Goal: Participate in discussion: Participate in discussion

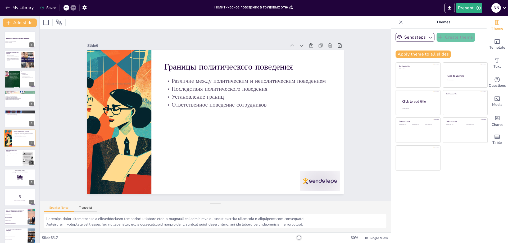
scroll to position [3, 0]
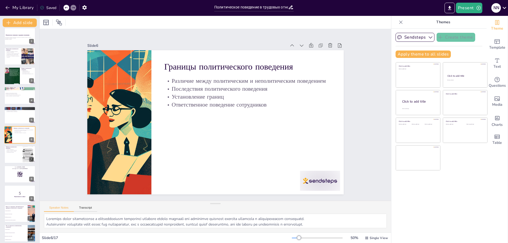
checkbox input "true"
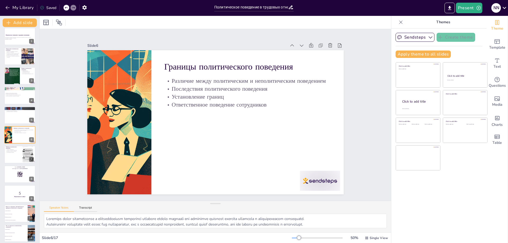
checkbox input "true"
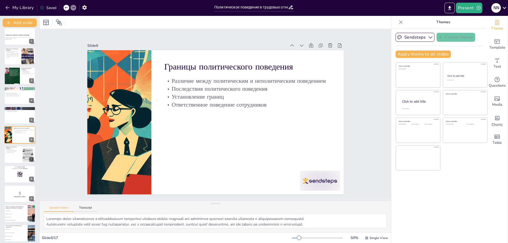
checkbox input "true"
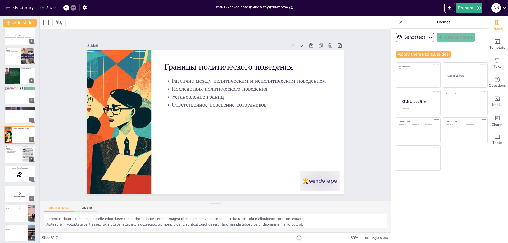
checkbox input "true"
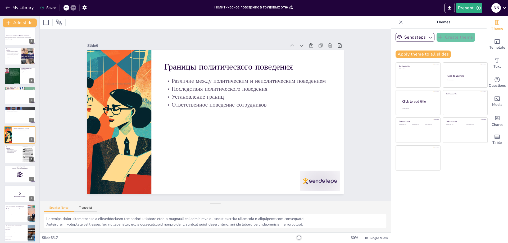
checkbox input "true"
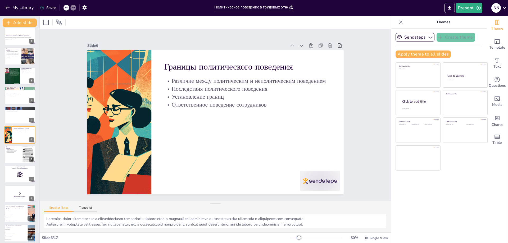
checkbox input "true"
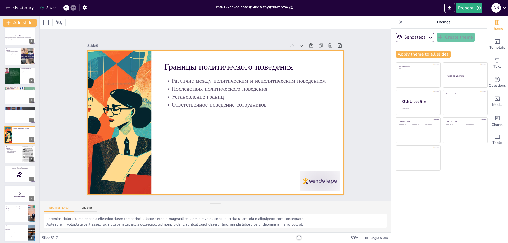
checkbox input "true"
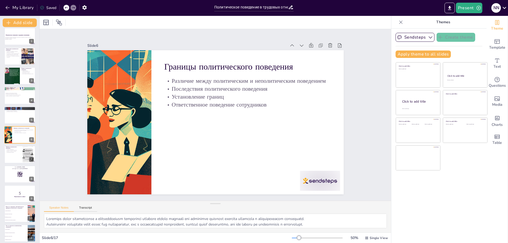
checkbox input "true"
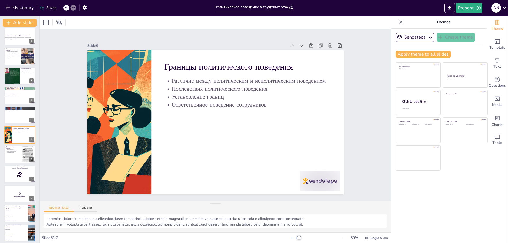
checkbox input "true"
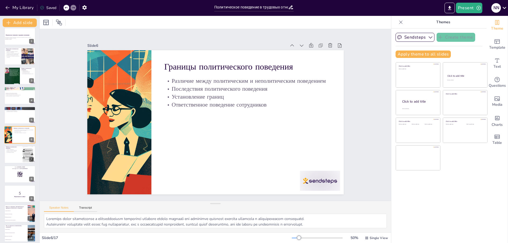
checkbox input "true"
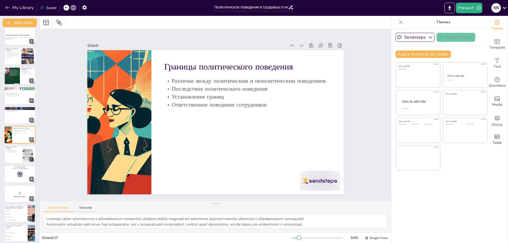
checkbox input "true"
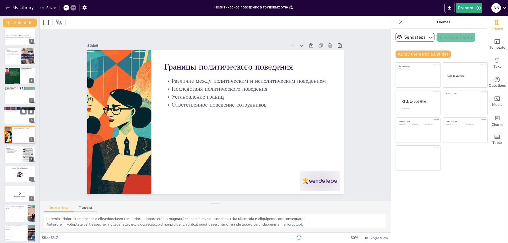
checkbox input "true"
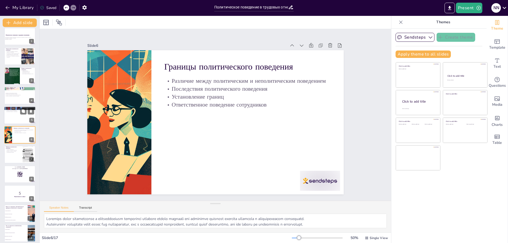
checkbox input "true"
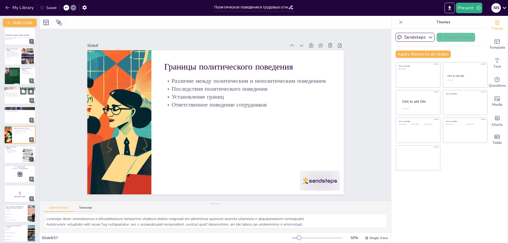
checkbox input "true"
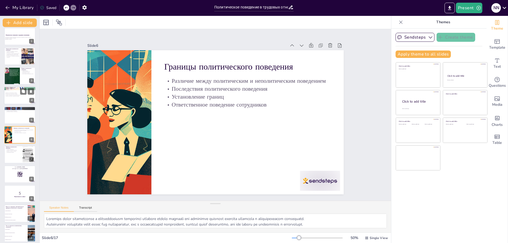
checkbox input "true"
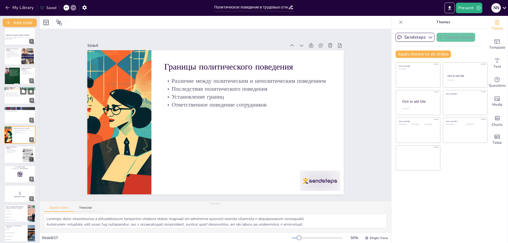
checkbox input "true"
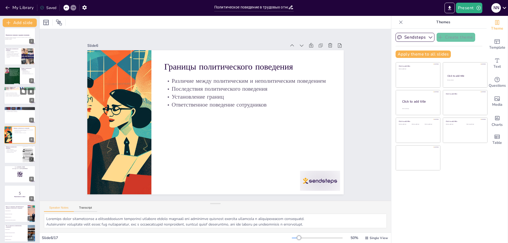
checkbox input "true"
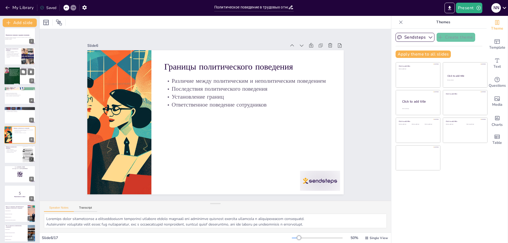
checkbox input "true"
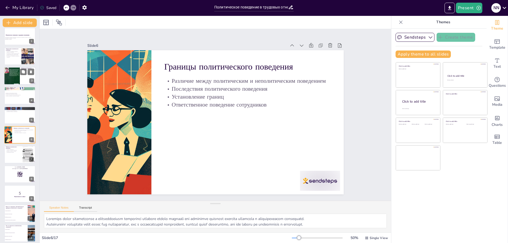
checkbox input "true"
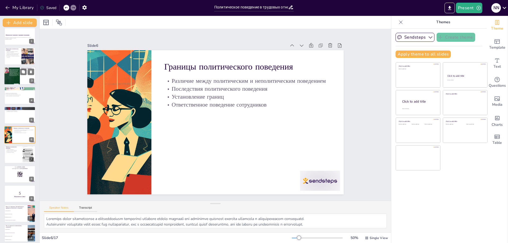
checkbox input "true"
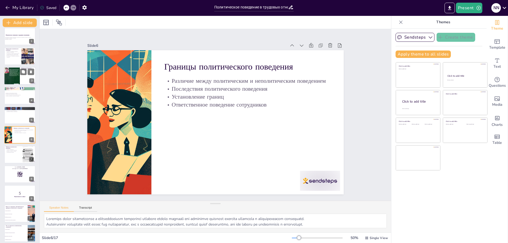
checkbox input "true"
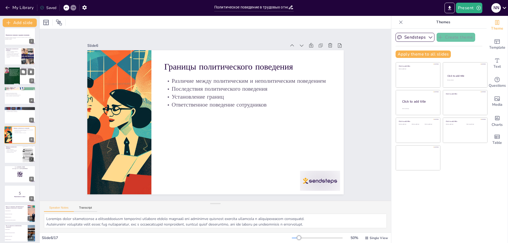
click at [17, 81] on div at bounding box center [12, 75] width 16 height 25
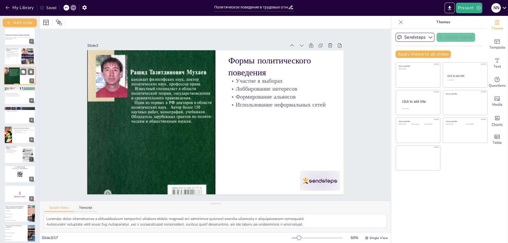
checkbox input "true"
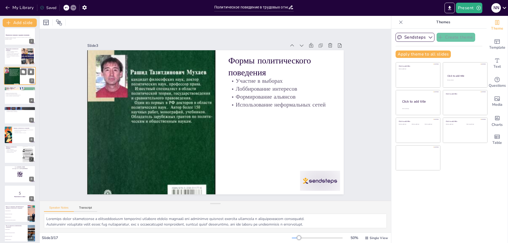
scroll to position [0, 0]
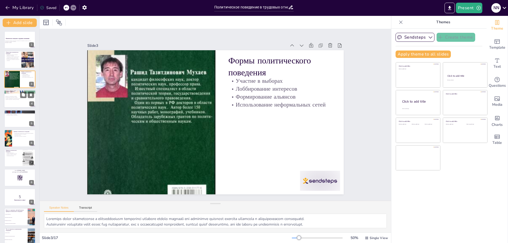
checkbox input "true"
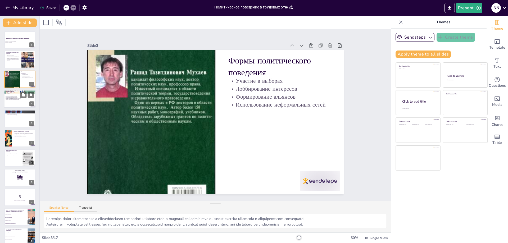
checkbox input "true"
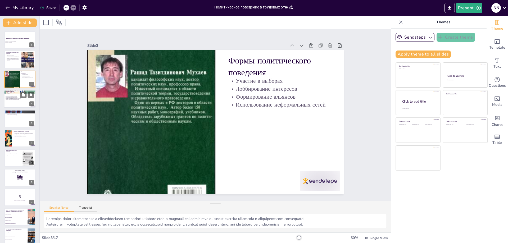
click at [16, 91] on p "Участие в выборах" at bounding box center [20, 92] width 29 height 2
checkbox input "true"
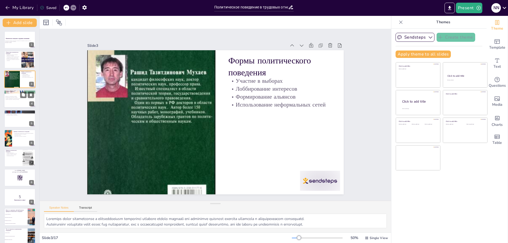
checkbox input "true"
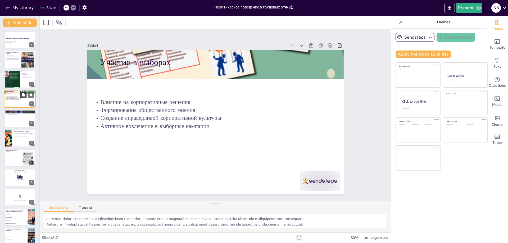
checkbox input "true"
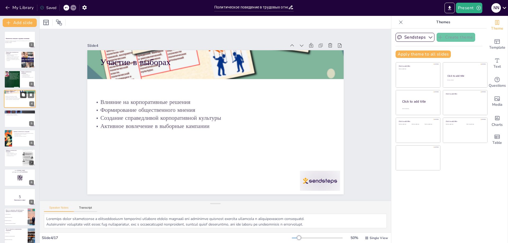
checkbox input "true"
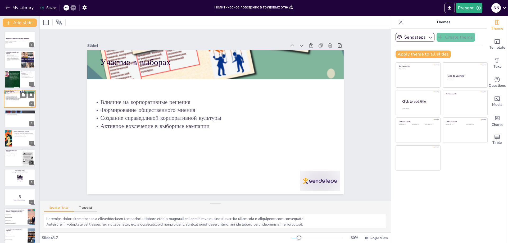
checkbox input "true"
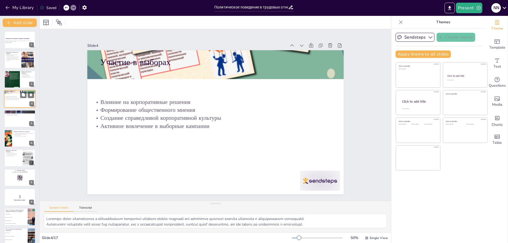
checkbox input "true"
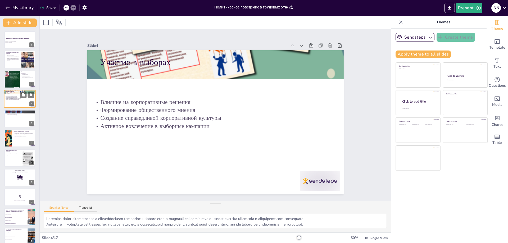
checkbox input "true"
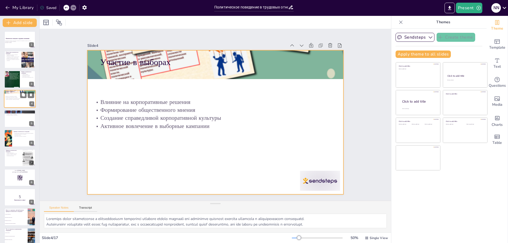
checkbox input "true"
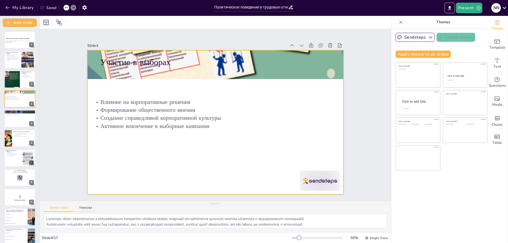
checkbox input "true"
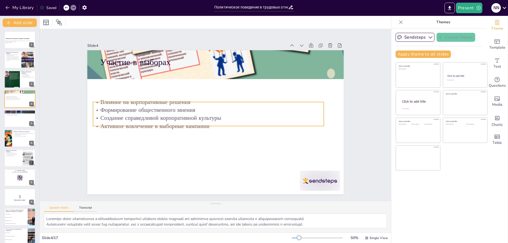
checkbox input "true"
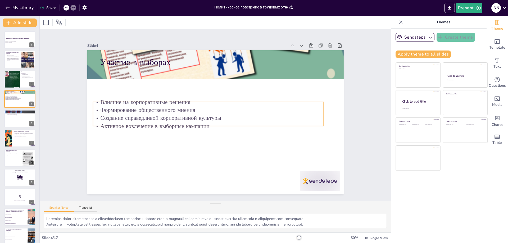
checkbox input "true"
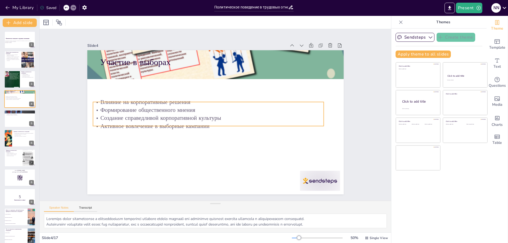
checkbox input "true"
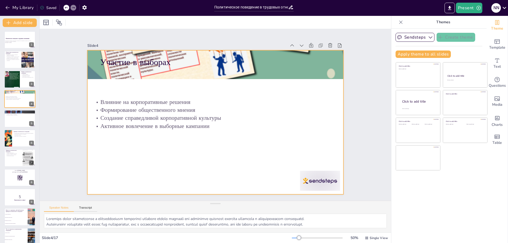
checkbox input "true"
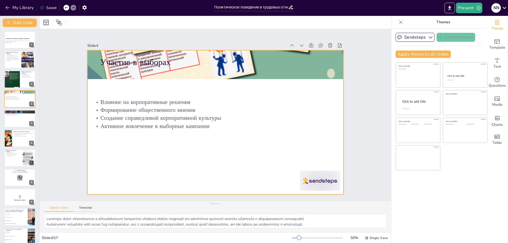
checkbox input "true"
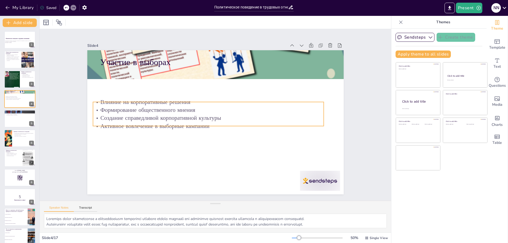
checkbox input "true"
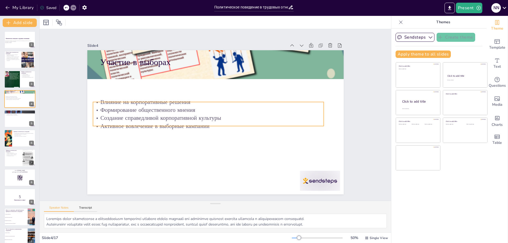
checkbox input "true"
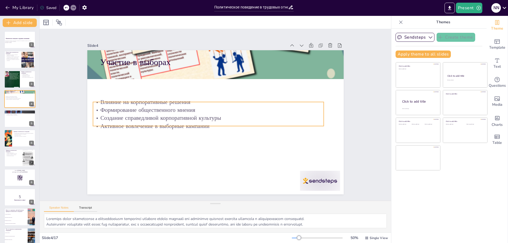
checkbox input "true"
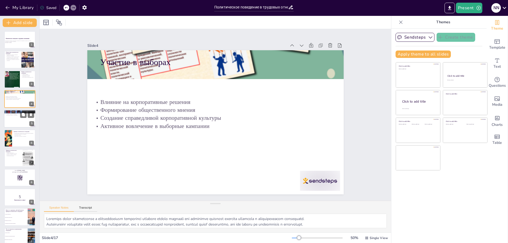
click at [23, 119] on div at bounding box center [20, 119] width 32 height 18
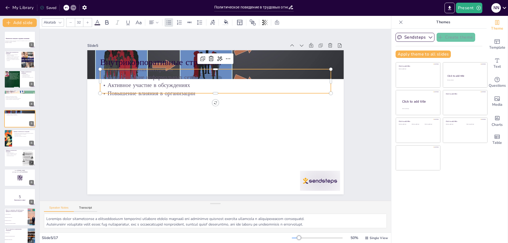
click at [134, 91] on div "Внутрикорпоративные стратегии Создание групп интересов Использование неформальн…" at bounding box center [215, 122] width 257 height 144
click at [26, 133] on button at bounding box center [23, 134] width 6 height 6
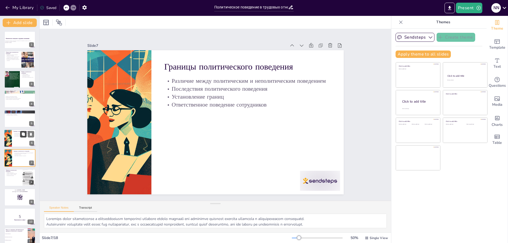
scroll to position [23, 0]
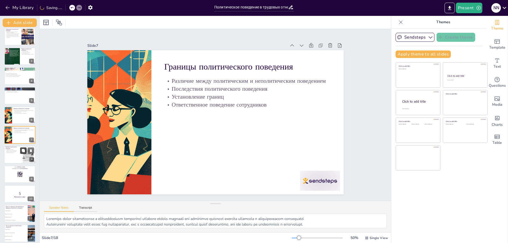
click at [20, 150] on button at bounding box center [23, 150] width 6 height 6
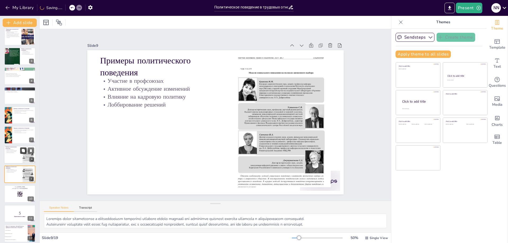
scroll to position [62, 0]
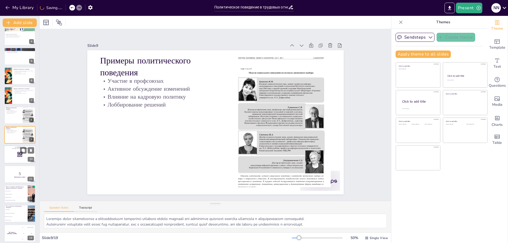
click at [16, 155] on div at bounding box center [20, 155] width 32 height 18
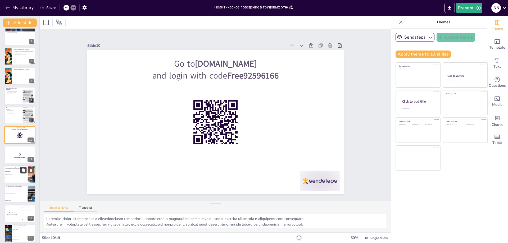
click at [20, 172] on button at bounding box center [23, 170] width 6 height 6
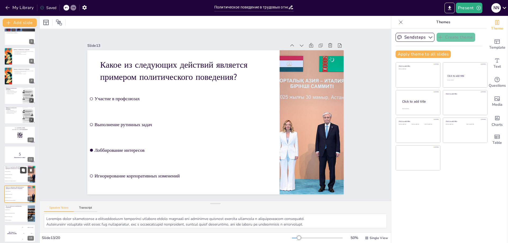
scroll to position [141, 0]
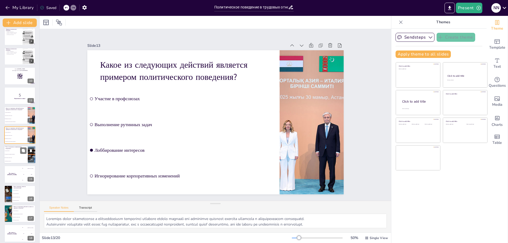
click at [8, 152] on li "Участие в выборах" at bounding box center [16, 150] width 24 height 3
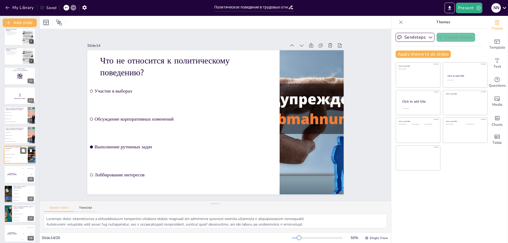
scroll to position [161, 0]
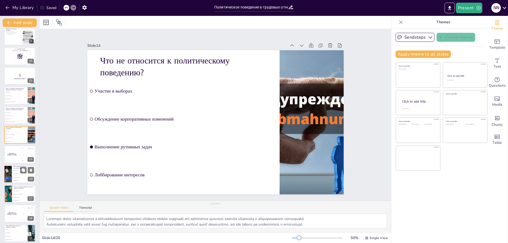
click at [18, 174] on li "Обсуждение изменений" at bounding box center [24, 173] width 24 height 3
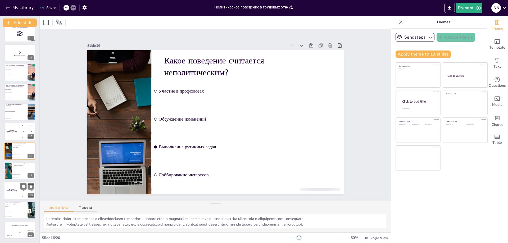
click at [18, 192] on div "The winner is [PERSON_NAME]" at bounding box center [12, 191] width 16 height 18
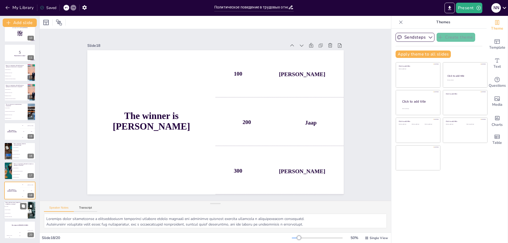
click at [18, 212] on li "Участие в профсоюзах" at bounding box center [16, 213] width 24 height 3
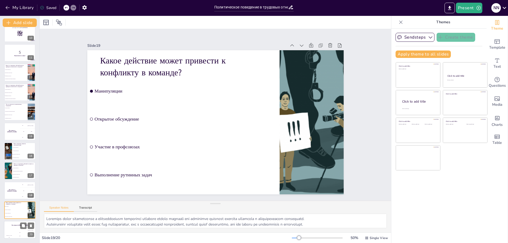
click at [20, 230] on div "The winner is [PERSON_NAME]" at bounding box center [20, 225] width 32 height 9
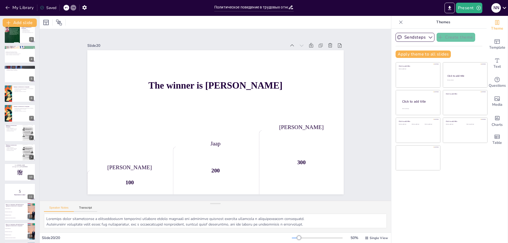
scroll to position [25, 0]
